Goal: Navigation & Orientation: Understand site structure

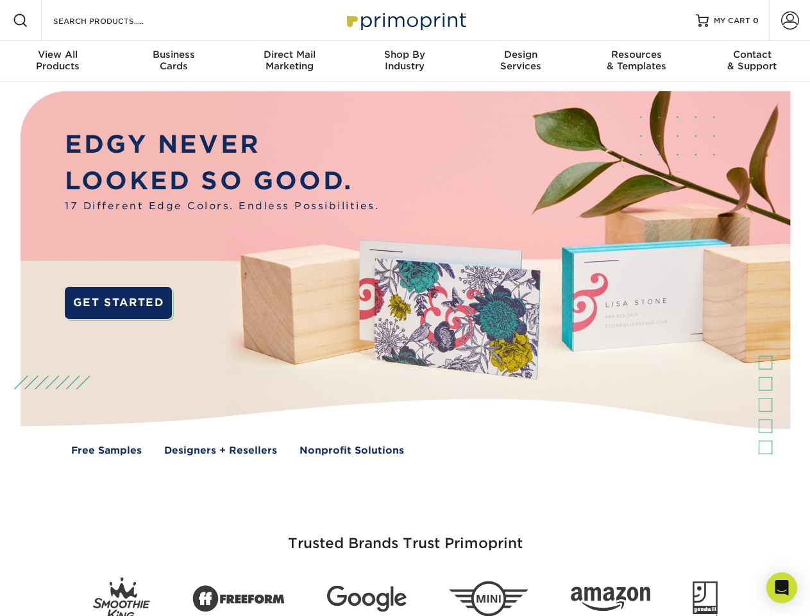
click at [405, 308] on img at bounding box center [405, 282] width 802 height 401
click at [21, 21] on span at bounding box center [20, 20] width 15 height 15
click at [790, 21] on span at bounding box center [791, 21] width 18 height 18
click at [58, 62] on div "View All Products" at bounding box center [58, 60] width 116 height 23
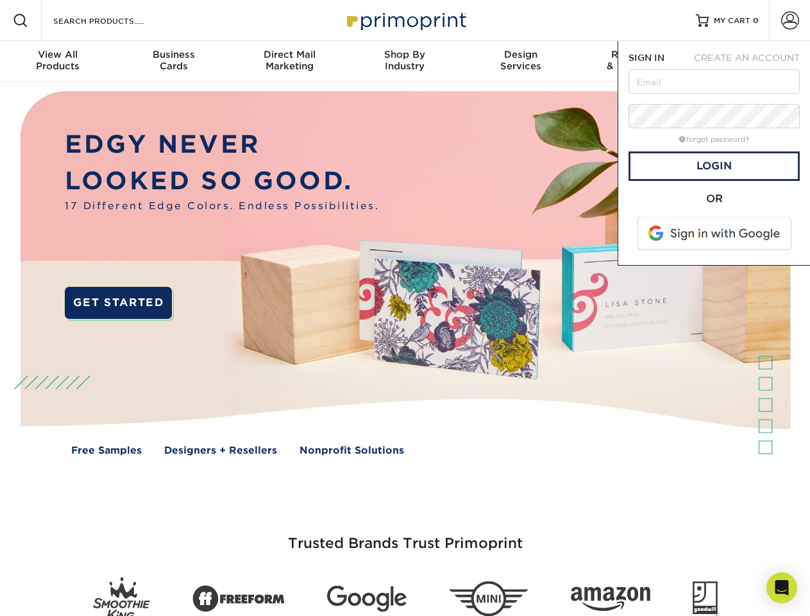
click at [173, 62] on div "Business Cards" at bounding box center [174, 60] width 116 height 23
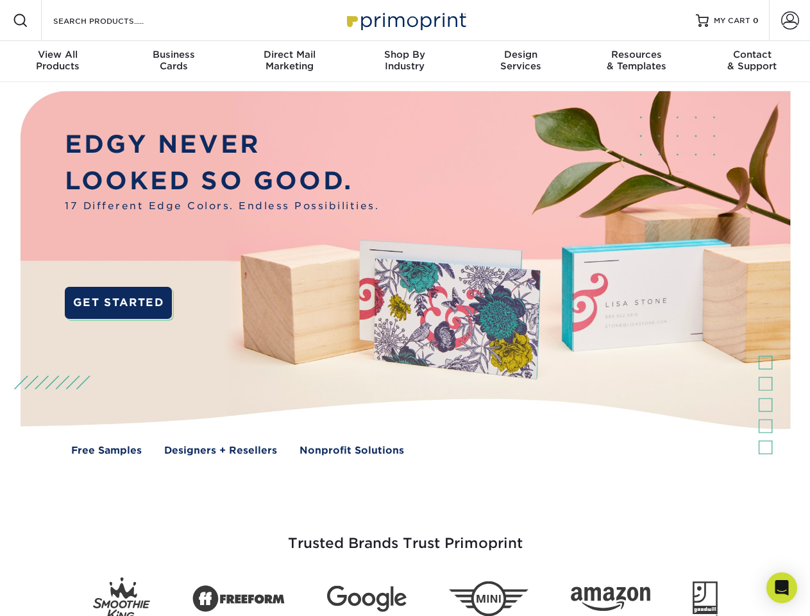
click at [289, 62] on div "Direct Mail Marketing" at bounding box center [290, 60] width 116 height 23
click at [405, 62] on div "Shop By Industry" at bounding box center [405, 60] width 116 height 23
click at [521, 62] on div "Design Services" at bounding box center [521, 60] width 116 height 23
click at [637, 62] on div "Resources & Templates" at bounding box center [637, 60] width 116 height 23
click at [753, 62] on div "Contact & Support" at bounding box center [753, 60] width 116 height 23
